Goal: Task Accomplishment & Management: Use online tool/utility

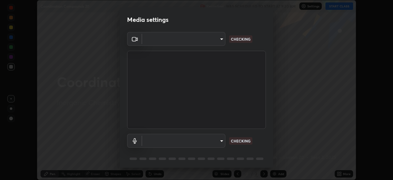
scroll to position [180, 393]
type input "6d46a3bbb121808cbb74c832f71dfccd0f2f4db2e0a8dcefa18edd627fde2ff4"
click at [187, 139] on body "Erase all Coordination Compounds 20 Recording WAS SCHEDULED TO START AT 9:30 AM…" at bounding box center [196, 90] width 393 height 180
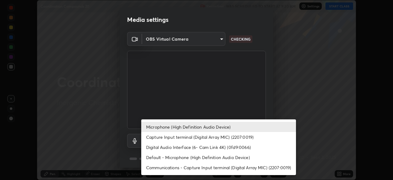
click at [149, 154] on li "Default - Microphone (High Definition Audio Device)" at bounding box center [218, 157] width 155 height 10
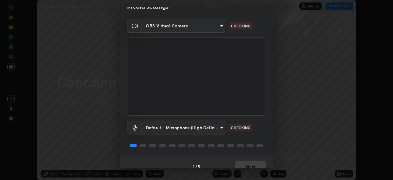
scroll to position [22, 0]
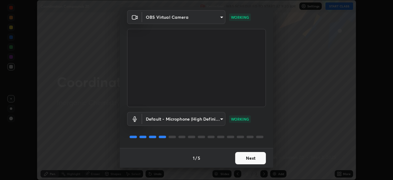
click at [152, 120] on body "Erase all Coordination Compounds 20 Recording WAS SCHEDULED TO START AT 9:30 AM…" at bounding box center [196, 90] width 393 height 180
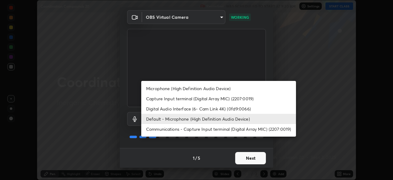
click at [156, 90] on li "Microphone (High Definition Audio Device)" at bounding box center [218, 88] width 155 height 10
type input "542551534069d815422f2d39fde6cbae80a89d9e5025ba2982a8294de1300f8f"
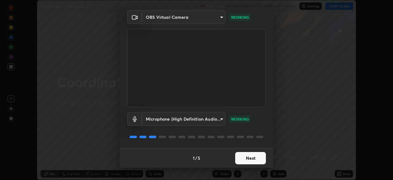
click at [251, 159] on button "Next" at bounding box center [250, 158] width 31 height 12
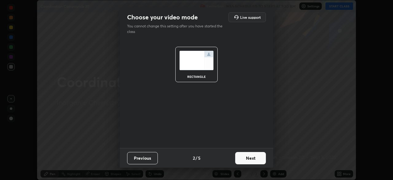
click at [259, 158] on button "Next" at bounding box center [250, 158] width 31 height 12
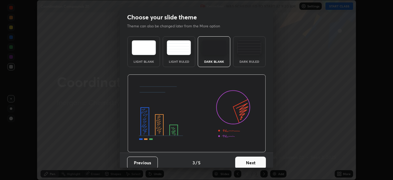
click at [263, 164] on button "Next" at bounding box center [250, 162] width 31 height 12
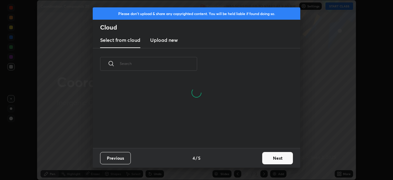
click at [275, 160] on button "Next" at bounding box center [277, 158] width 31 height 12
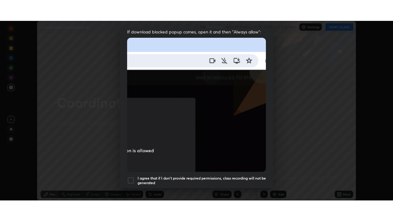
scroll to position [147, 0]
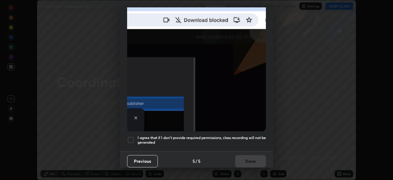
click at [130, 136] on div at bounding box center [130, 139] width 7 height 7
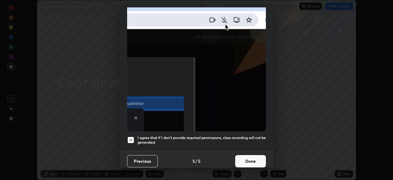
click at [252, 158] on button "Done" at bounding box center [250, 161] width 31 height 12
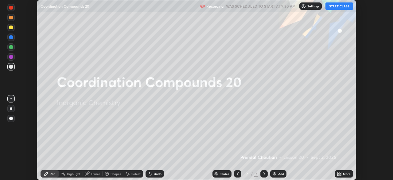
click at [331, 8] on button "START CLASS" at bounding box center [339, 5] width 28 height 7
click at [338, 173] on icon at bounding box center [339, 173] width 5 height 5
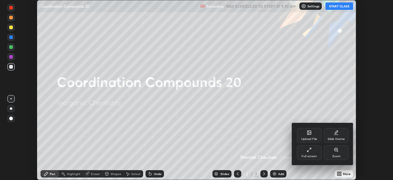
click at [313, 154] on div "Full screen" at bounding box center [308, 155] width 15 height 3
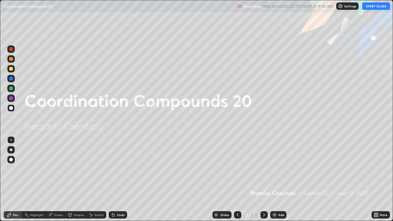
scroll to position [221, 393]
click at [274, 179] on img at bounding box center [274, 214] width 5 height 5
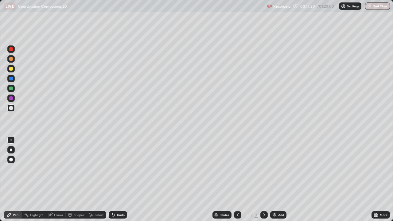
click at [270, 179] on div "Add" at bounding box center [278, 214] width 16 height 7
click at [57, 179] on div "Eraser" at bounding box center [58, 214] width 9 height 3
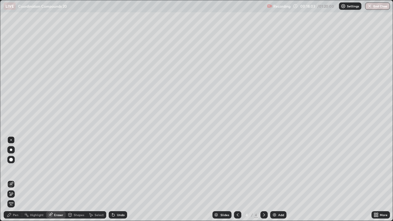
click at [16, 179] on div "Pen" at bounding box center [16, 214] width 6 height 3
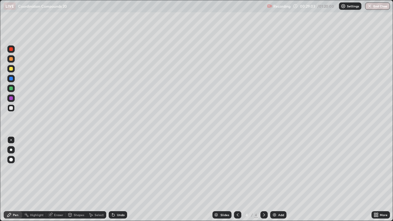
click at [11, 59] on div at bounding box center [11, 59] width 4 height 4
click at [274, 179] on img at bounding box center [274, 214] width 5 height 5
click at [11, 69] on div at bounding box center [11, 69] width 4 height 4
click at [11, 68] on div at bounding box center [11, 69] width 4 height 4
click at [11, 60] on div at bounding box center [11, 59] width 4 height 4
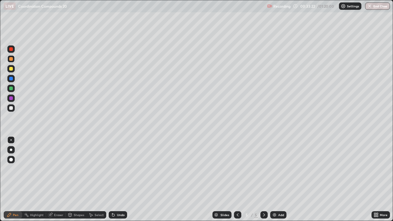
click at [55, 179] on div "Eraser" at bounding box center [58, 214] width 9 height 3
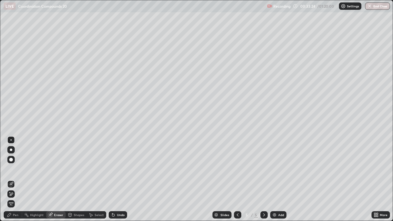
click at [18, 179] on div "Pen" at bounding box center [13, 214] width 18 height 7
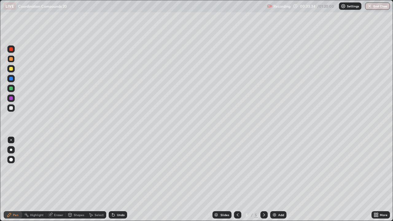
click at [11, 69] on div at bounding box center [11, 69] width 4 height 4
click at [9, 60] on div at bounding box center [11, 59] width 4 height 4
click at [11, 60] on div at bounding box center [11, 59] width 4 height 4
click at [61, 179] on div "Eraser" at bounding box center [58, 214] width 9 height 3
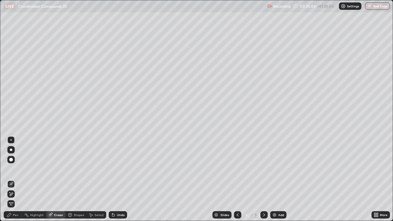
click at [19, 179] on div "Pen" at bounding box center [13, 214] width 18 height 7
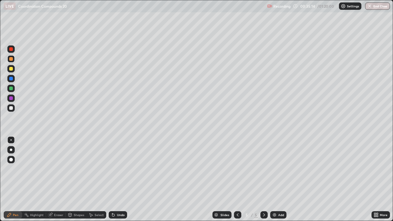
click at [10, 89] on div at bounding box center [11, 89] width 4 height 4
click at [10, 60] on div at bounding box center [11, 59] width 4 height 4
click at [12, 69] on div at bounding box center [11, 69] width 4 height 4
click at [11, 68] on div at bounding box center [11, 69] width 4 height 4
click at [11, 108] on div at bounding box center [11, 108] width 4 height 4
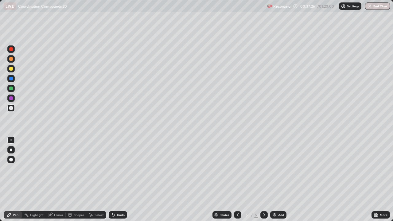
click at [11, 89] on div at bounding box center [11, 89] width 4 height 4
click at [10, 69] on div at bounding box center [11, 69] width 4 height 4
click at [11, 69] on div at bounding box center [11, 69] width 4 height 4
click at [10, 59] on div at bounding box center [11, 59] width 4 height 4
click at [12, 59] on div at bounding box center [11, 59] width 4 height 4
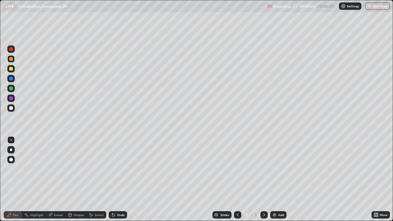
click at [9, 88] on div at bounding box center [10, 88] width 7 height 7
click at [10, 88] on div at bounding box center [11, 89] width 4 height 4
click at [58, 179] on div "Eraser" at bounding box center [58, 214] width 9 height 3
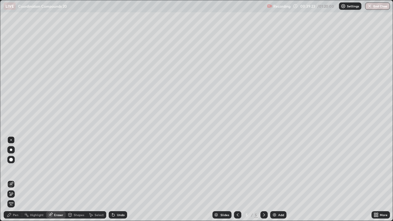
click at [14, 179] on div "Pen" at bounding box center [16, 214] width 6 height 3
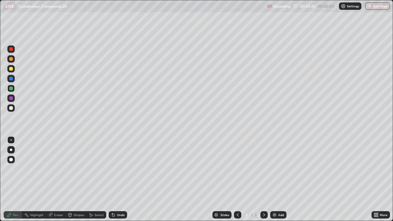
click at [10, 69] on div at bounding box center [11, 69] width 4 height 4
click at [11, 69] on div at bounding box center [11, 69] width 4 height 4
click at [11, 59] on div at bounding box center [11, 59] width 4 height 4
click at [10, 60] on div at bounding box center [11, 59] width 4 height 4
click at [11, 107] on div at bounding box center [11, 108] width 4 height 4
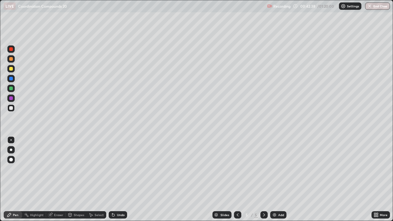
click at [8, 68] on div at bounding box center [10, 68] width 7 height 7
click at [10, 109] on div at bounding box center [11, 108] width 4 height 4
click at [10, 107] on div at bounding box center [11, 108] width 4 height 4
click at [10, 69] on div at bounding box center [11, 69] width 4 height 4
click at [10, 68] on div at bounding box center [11, 69] width 4 height 4
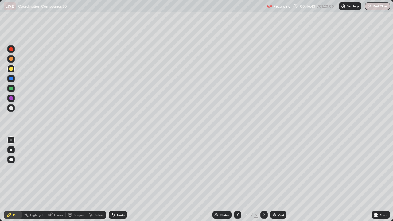
click at [10, 90] on div at bounding box center [11, 89] width 4 height 4
click at [9, 89] on div at bounding box center [10, 88] width 7 height 7
click at [11, 58] on div at bounding box center [11, 59] width 4 height 4
click at [272, 179] on img at bounding box center [274, 214] width 5 height 5
click at [10, 69] on div at bounding box center [11, 69] width 4 height 4
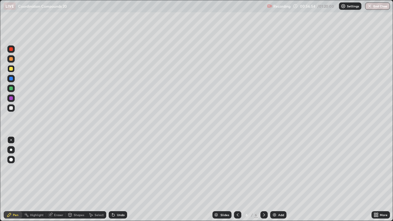
click at [11, 69] on div at bounding box center [11, 69] width 4 height 4
click at [11, 60] on div at bounding box center [11, 59] width 4 height 4
click at [11, 59] on div at bounding box center [11, 59] width 4 height 4
click at [10, 89] on div at bounding box center [11, 89] width 4 height 4
click at [10, 88] on div at bounding box center [11, 89] width 4 height 4
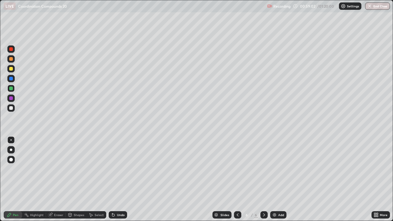
click at [10, 69] on div at bounding box center [11, 69] width 4 height 4
click at [13, 69] on div at bounding box center [11, 69] width 4 height 4
click at [234, 179] on div at bounding box center [237, 214] width 7 height 7
click at [263, 179] on icon at bounding box center [264, 214] width 5 height 5
click at [238, 179] on icon at bounding box center [237, 214] width 5 height 5
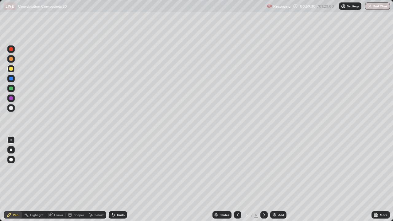
click at [263, 179] on icon at bounding box center [264, 214] width 5 height 5
click at [13, 60] on div at bounding box center [10, 58] width 7 height 7
click at [12, 69] on div at bounding box center [11, 69] width 4 height 4
click at [12, 89] on div at bounding box center [11, 89] width 4 height 4
click at [239, 179] on div at bounding box center [237, 214] width 7 height 7
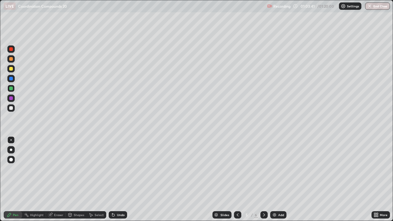
click at [264, 179] on icon at bounding box center [264, 214] width 5 height 5
click at [10, 59] on div at bounding box center [11, 59] width 4 height 4
click at [11, 60] on div at bounding box center [11, 59] width 4 height 4
click at [240, 179] on div at bounding box center [237, 215] width 7 height 12
click at [239, 179] on div at bounding box center [237, 214] width 7 height 7
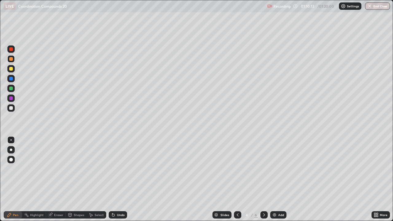
click at [263, 179] on icon at bounding box center [264, 214] width 5 height 5
click at [260, 179] on div at bounding box center [263, 214] width 7 height 7
click at [10, 99] on div at bounding box center [11, 98] width 4 height 4
click at [11, 98] on div at bounding box center [11, 98] width 4 height 4
click at [9, 60] on div at bounding box center [10, 58] width 7 height 7
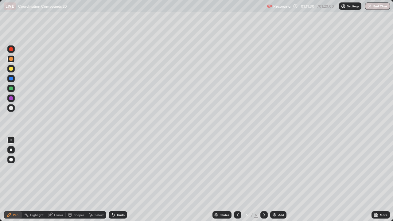
click at [11, 60] on div at bounding box center [11, 59] width 4 height 4
click at [237, 179] on icon at bounding box center [237, 214] width 5 height 5
click at [263, 179] on icon at bounding box center [264, 214] width 5 height 5
click at [264, 179] on icon at bounding box center [264, 214] width 5 height 5
click at [234, 179] on div at bounding box center [237, 214] width 7 height 7
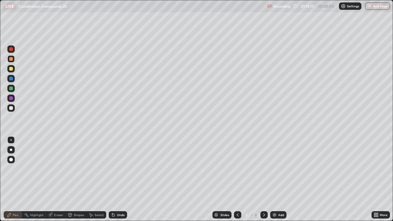
click at [237, 179] on icon at bounding box center [237, 214] width 5 height 5
click at [263, 179] on icon at bounding box center [264, 214] width 5 height 5
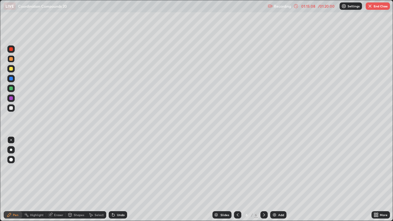
click at [273, 179] on img at bounding box center [274, 214] width 5 height 5
click at [11, 69] on div at bounding box center [11, 69] width 4 height 4
click at [12, 69] on div at bounding box center [11, 69] width 4 height 4
click at [374, 7] on button "End Class" at bounding box center [378, 5] width 24 height 7
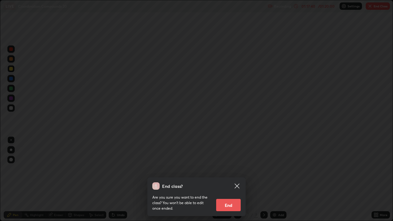
click at [233, 179] on button "End" at bounding box center [228, 205] width 25 height 12
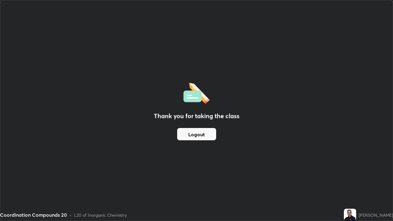
click at [205, 135] on button "Logout" at bounding box center [196, 134] width 39 height 12
